Goal: Transaction & Acquisition: Subscribe to service/newsletter

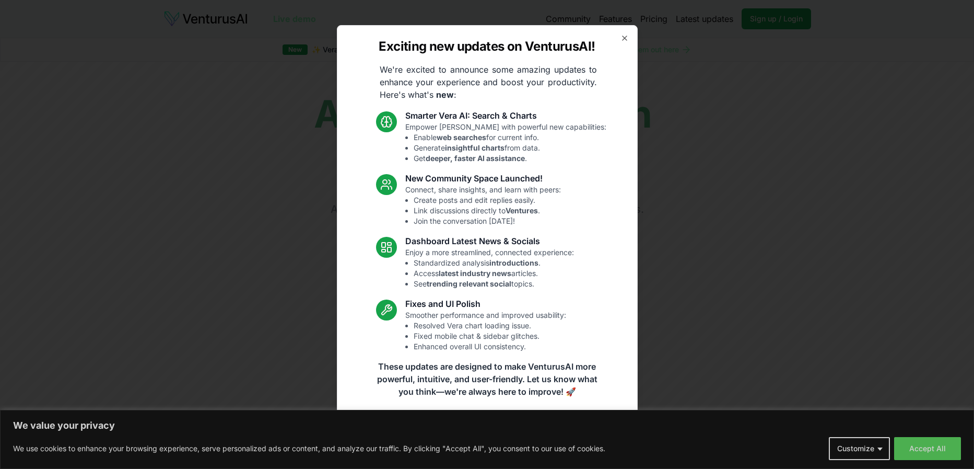
click at [619, 39] on div "Exciting new updates on VenturusAI! We're excited to announce some amazing upda…" at bounding box center [487, 234] width 301 height 419
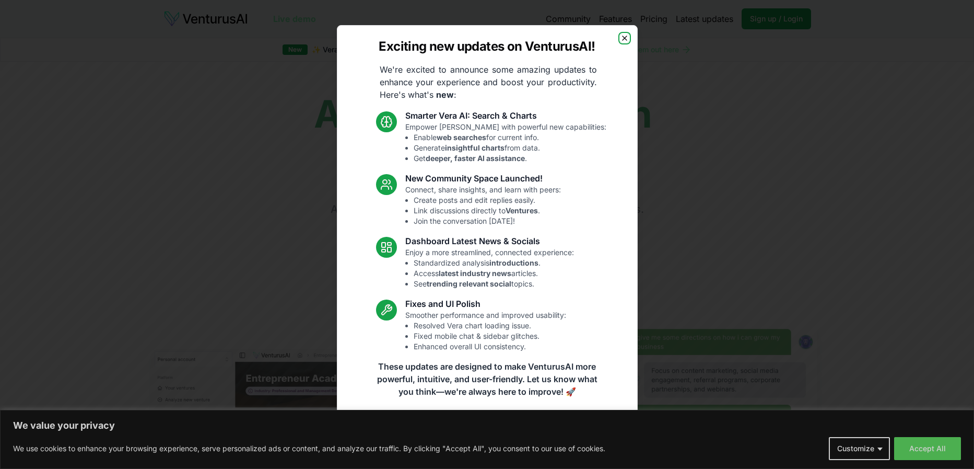
click at [624, 34] on icon "button" at bounding box center [625, 38] width 8 height 8
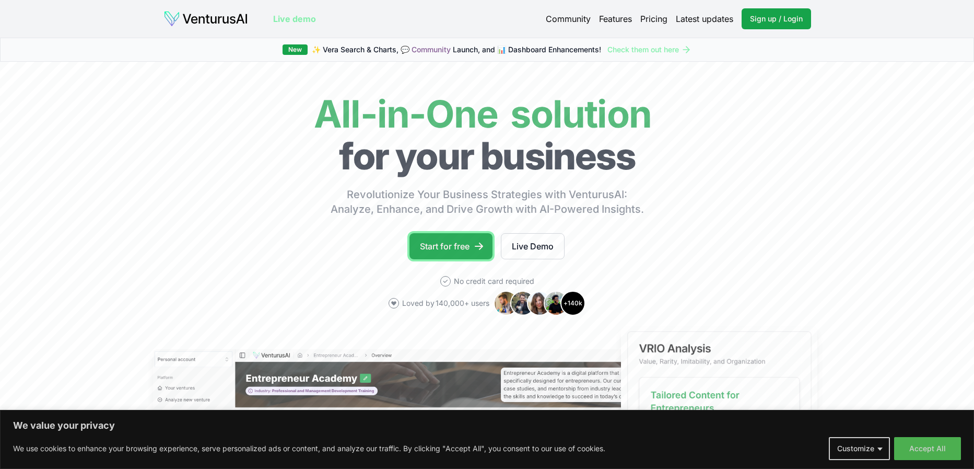
click at [469, 243] on link "Start for free" at bounding box center [451, 246] width 83 height 26
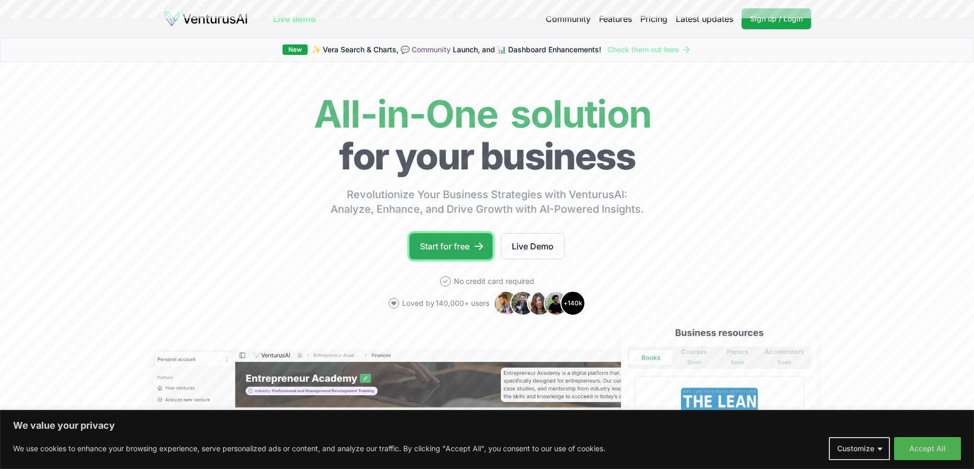
click at [440, 251] on link "Start for free" at bounding box center [451, 246] width 83 height 26
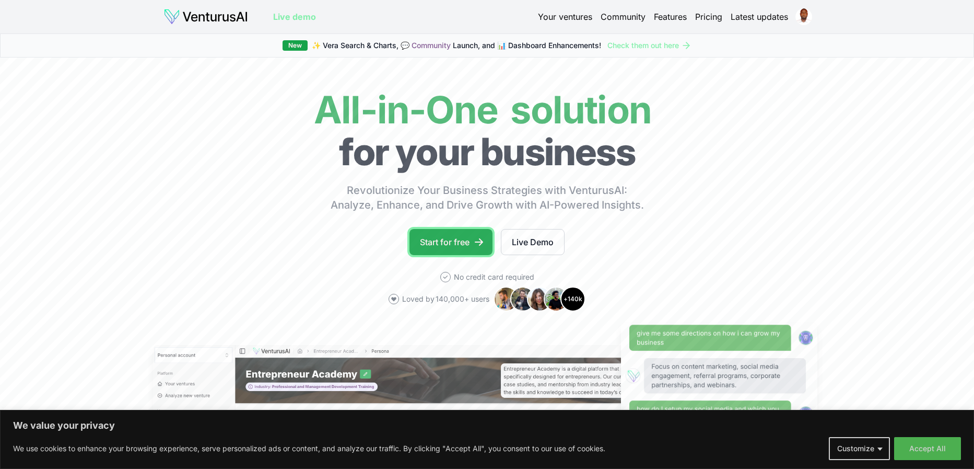
click at [462, 244] on link "Start for free" at bounding box center [451, 242] width 83 height 26
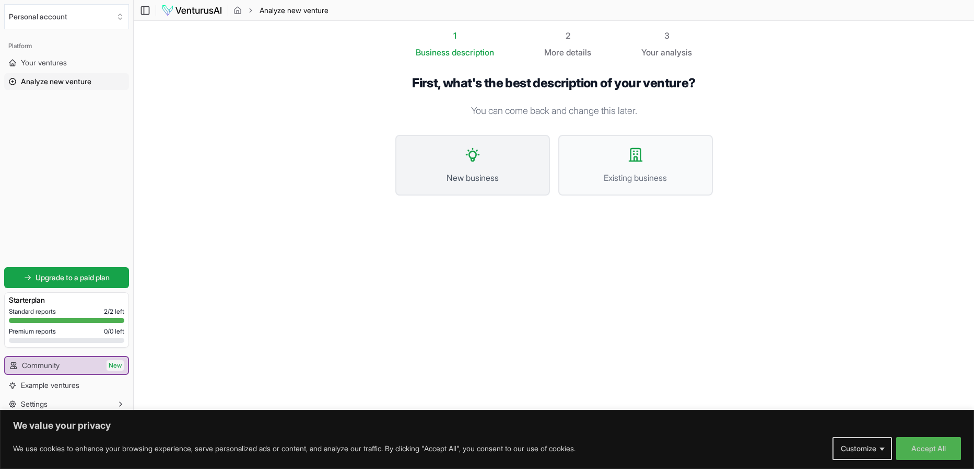
click at [484, 169] on button "New business" at bounding box center [472, 165] width 155 height 61
click at [63, 61] on span "Your ventures" at bounding box center [44, 62] width 46 height 10
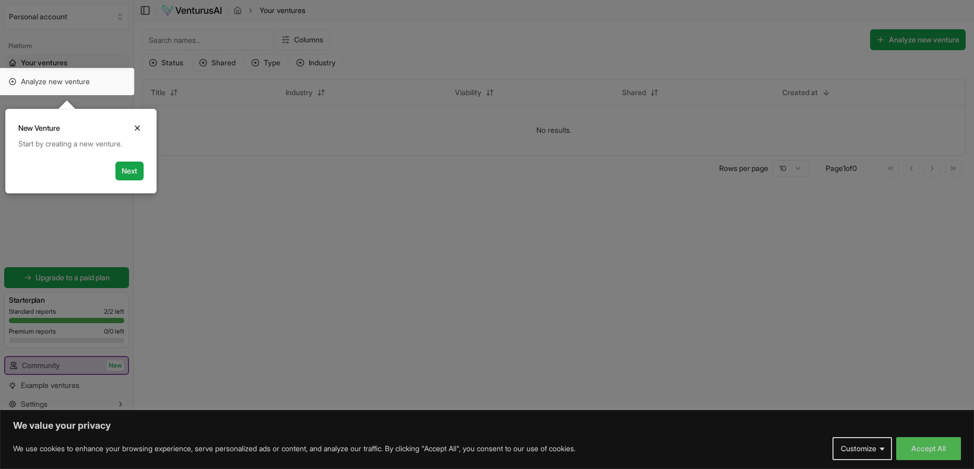
click at [129, 120] on div "New Venture Close" at bounding box center [81, 123] width 150 height 29
click at [133, 125] on icon "Close" at bounding box center [137, 128] width 8 height 8
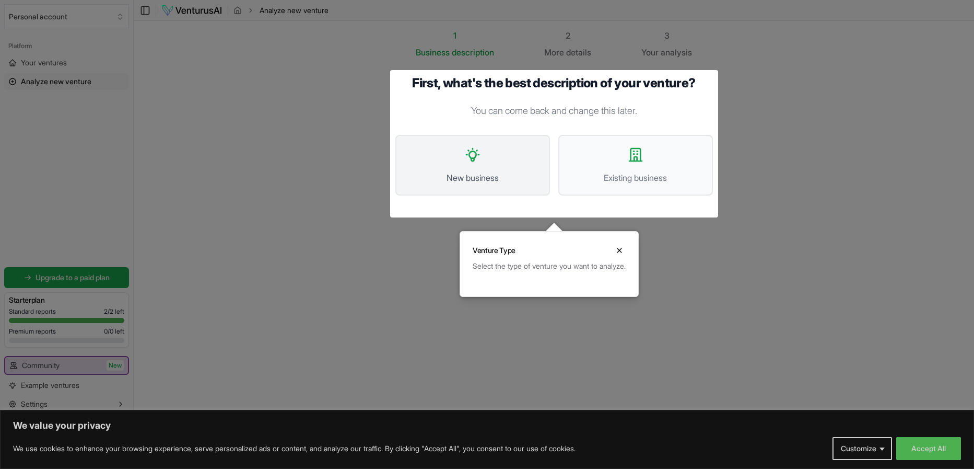
click at [489, 178] on span "New business" at bounding box center [473, 177] width 132 height 13
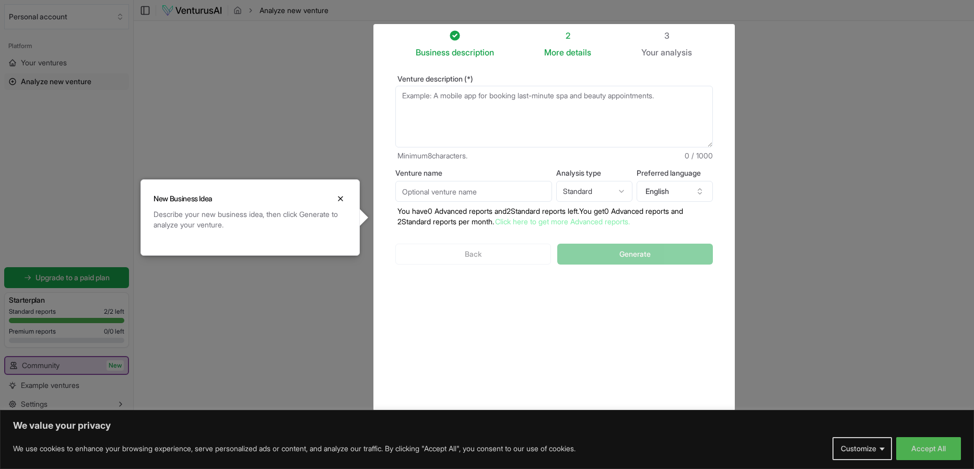
click at [466, 116] on textarea "Venture description (*)" at bounding box center [554, 117] width 318 height 62
paste textarea "Develop a Python-powered collaborative analytics dashboard for sales and market…"
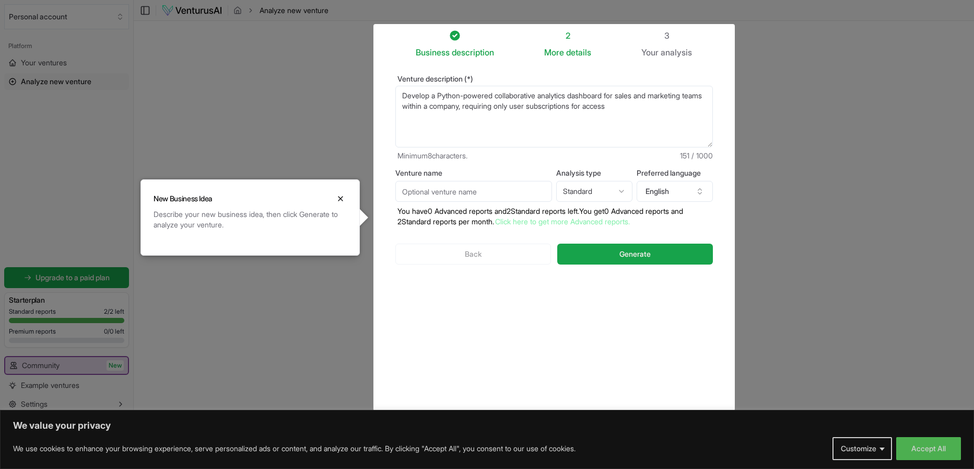
type textarea "Develop a Python-powered collaborative analytics dashboard for sales and market…"
click at [617, 190] on html "We value your privacy We use cookies to enhance your browsing experience, serve…" at bounding box center [487, 234] width 974 height 469
click at [619, 191] on html "We value your privacy We use cookies to enhance your browsing experience, serve…" at bounding box center [487, 234] width 974 height 469
click at [672, 252] on button "Generate" at bounding box center [634, 253] width 155 height 21
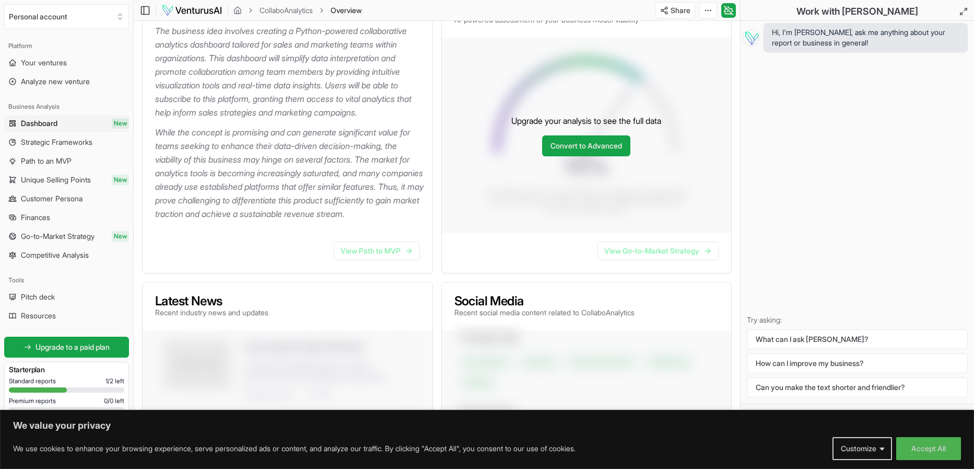
scroll to position [144, 0]
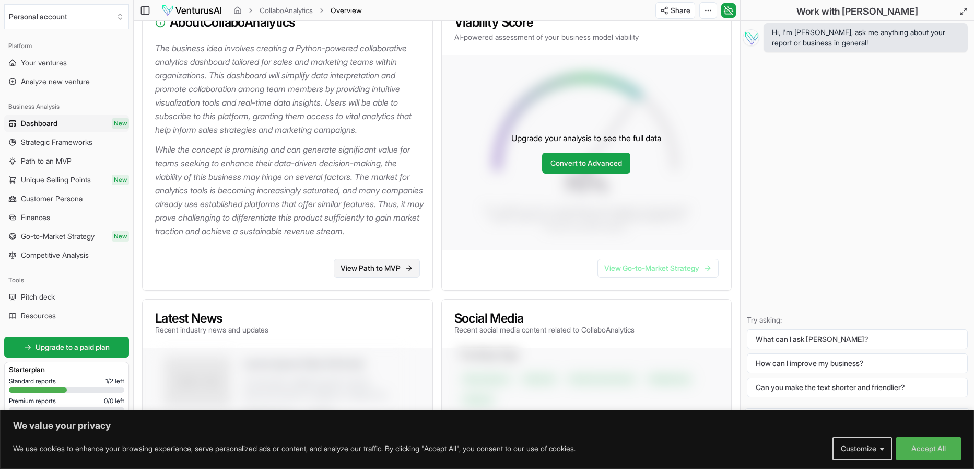
click at [398, 277] on link "View Path to MVP" at bounding box center [377, 268] width 86 height 19
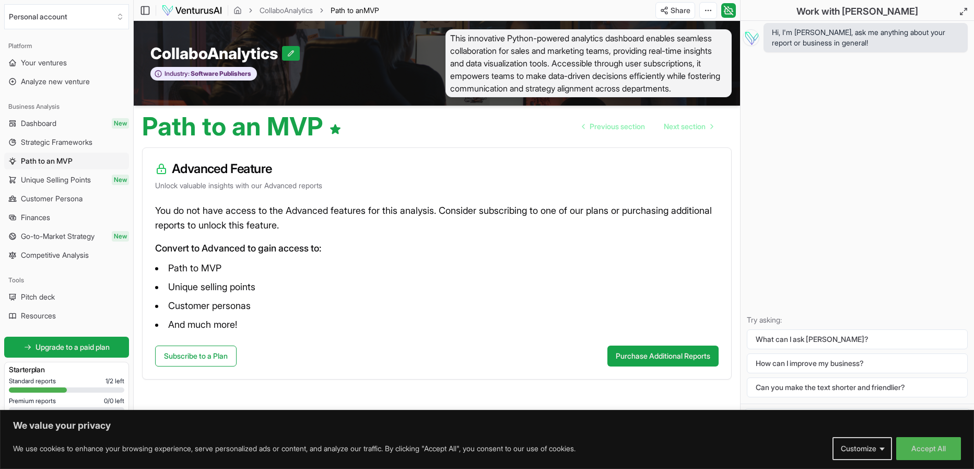
scroll to position [1, 0]
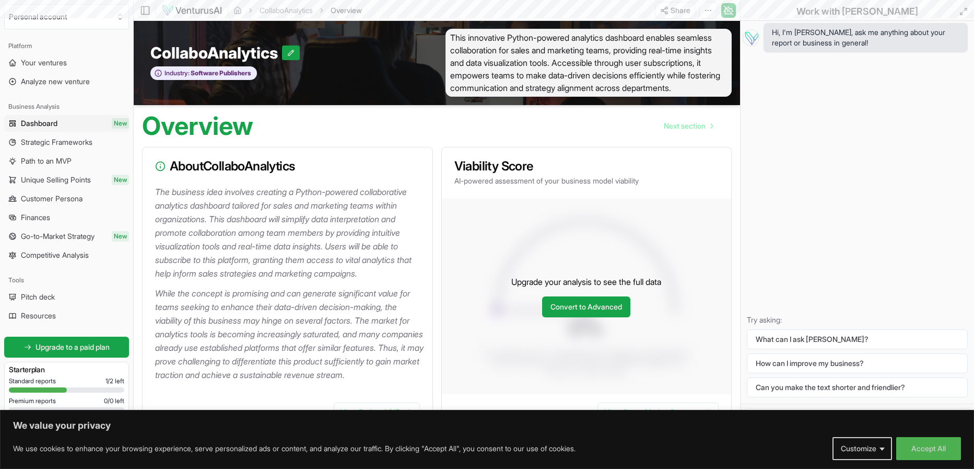
scroll to position [144, 0]
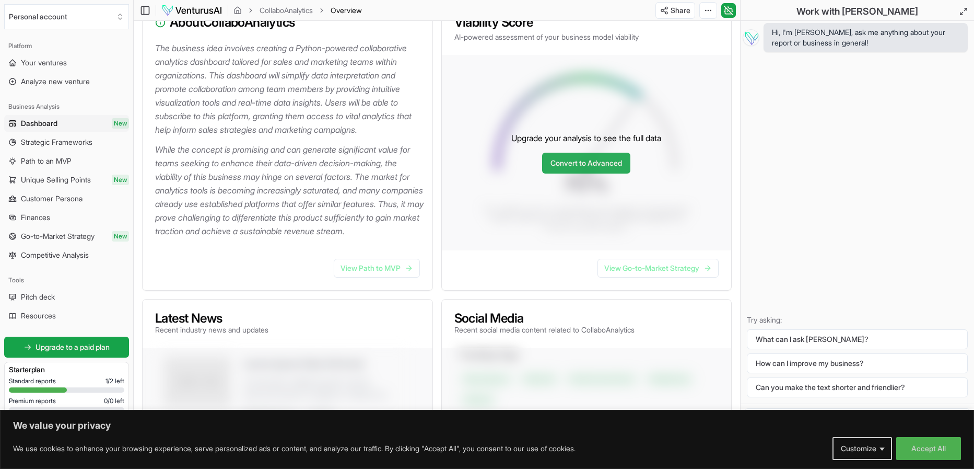
click at [619, 173] on link "Convert to Advanced" at bounding box center [586, 163] width 88 height 21
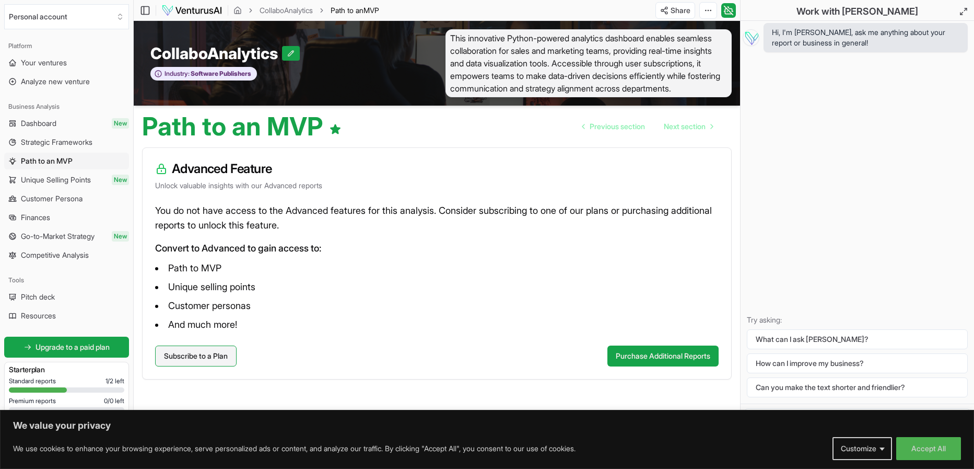
click at [180, 366] on link "Subscribe to a Plan" at bounding box center [195, 355] width 81 height 21
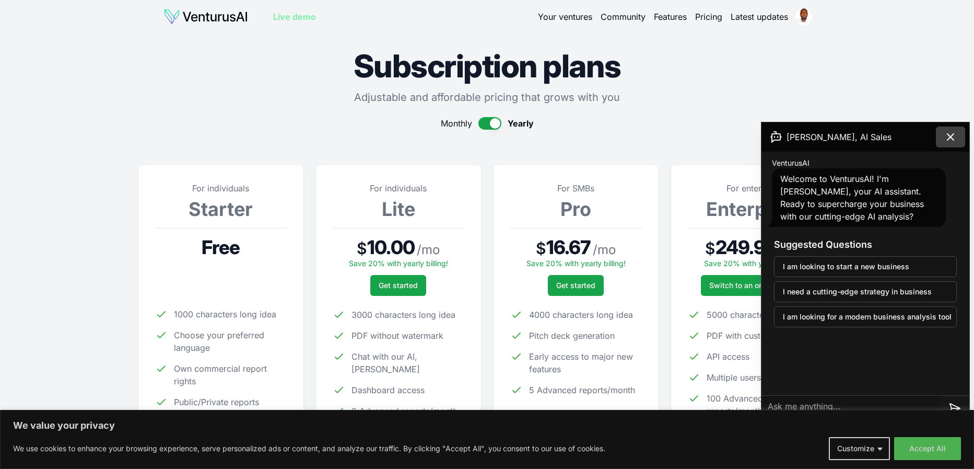
click at [947, 132] on icon at bounding box center [950, 137] width 13 height 13
